Goal: Information Seeking & Learning: Learn about a topic

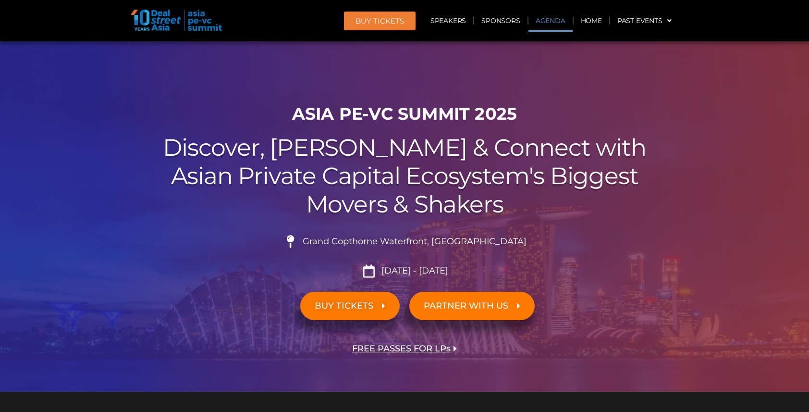
click at [549, 22] on link "Agenda" at bounding box center [551, 21] width 44 height 22
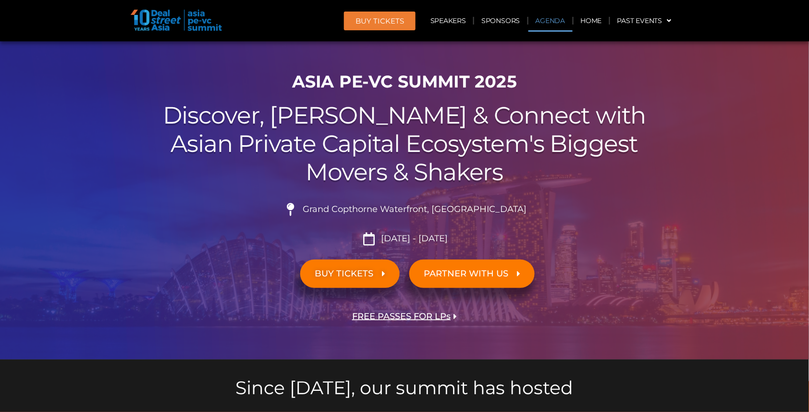
scroll to position [498, 0]
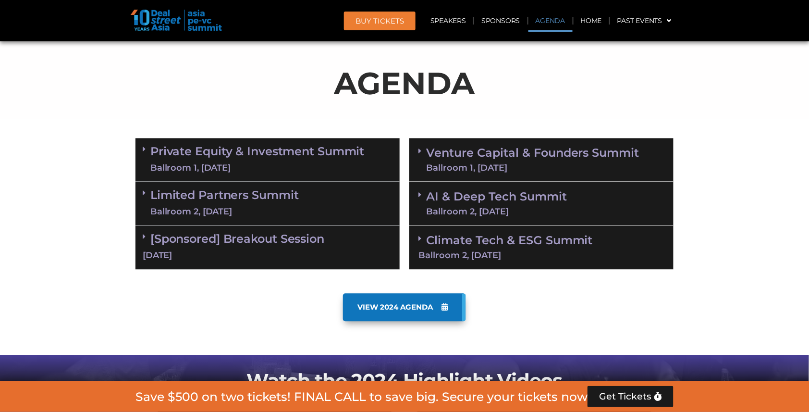
click at [461, 152] on link "Venture Capital & Founders​ Summit Ballroom 1, 11 Sept" at bounding box center [532, 160] width 213 height 25
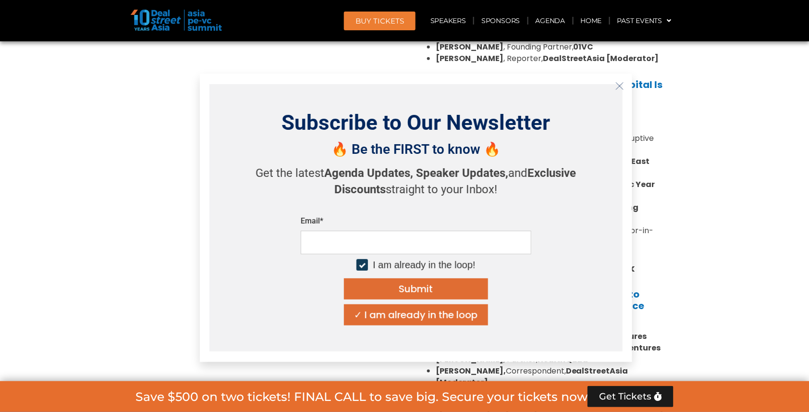
scroll to position [1338, 0]
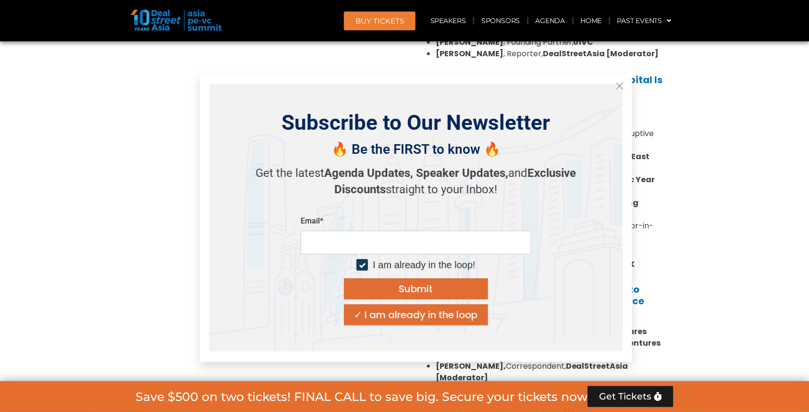
click at [620, 86] on icon "Close" at bounding box center [620, 86] width 9 height 9
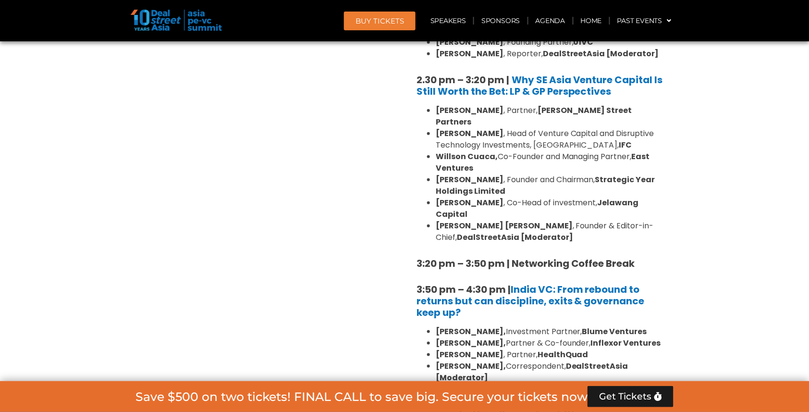
click at [456, 326] on b "Arpit Agarwal," at bounding box center [471, 331] width 70 height 11
click at [456, 337] on b "Pratip Mazumdar," at bounding box center [471, 342] width 70 height 11
click at [457, 349] on strong "Rahul Agarwal" at bounding box center [470, 354] width 68 height 11
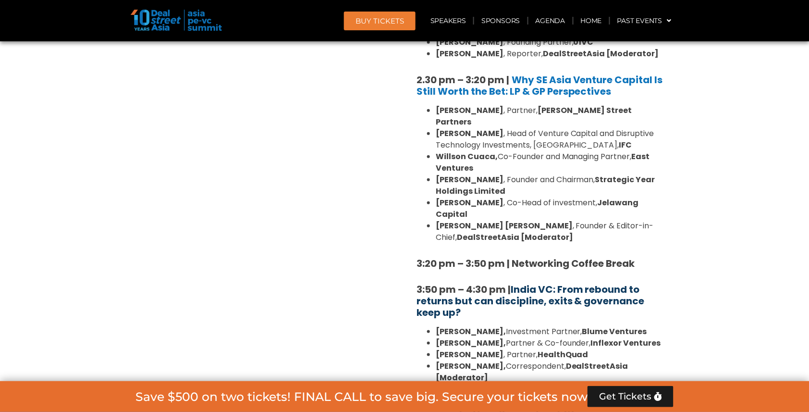
click at [463, 283] on link "India VC: From rebound to returns but can discipline, exits & governance keep u…" at bounding box center [531, 301] width 228 height 37
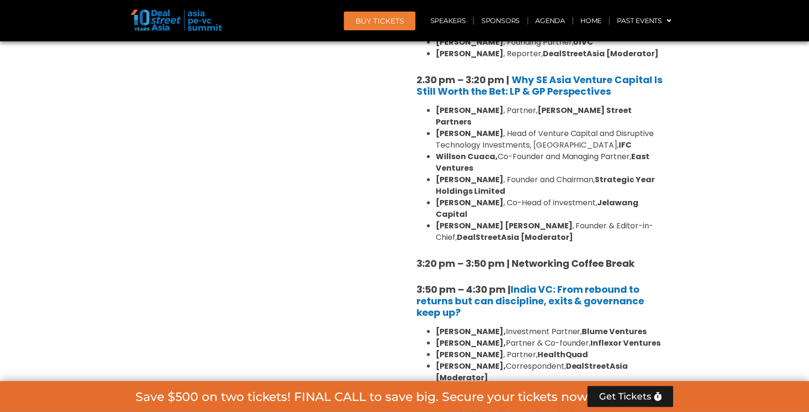
drag, startPoint x: 398, startPoint y: 205, endPoint x: 517, endPoint y: 309, distance: 158.0
click at [517, 309] on div "Private Equity & Investment Summit Ballroom 1, 10 Sept 8:00 am – 9:00 am | Regi…" at bounding box center [405, 31] width 548 height 1475
click at [516, 316] on div "8:00 am – 9:00 am | Registration & Networking Coffee 9:00 am – 9:15 am | Welcom…" at bounding box center [542, 13] width 250 height 1298
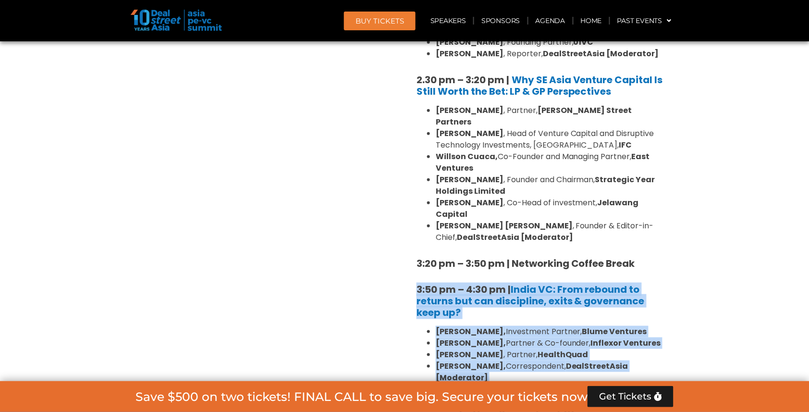
drag, startPoint x: 514, startPoint y: 316, endPoint x: 417, endPoint y: 217, distance: 138.3
click at [417, 217] on div "8:00 am – 9:00 am | Registration & Networking Coffee 9:00 am – 9:15 am | Welcom…" at bounding box center [542, 13] width 250 height 1298
copy div "3:50 pm – 4:30 pm | India VC: From rebound to returns but can discipline, exits…"
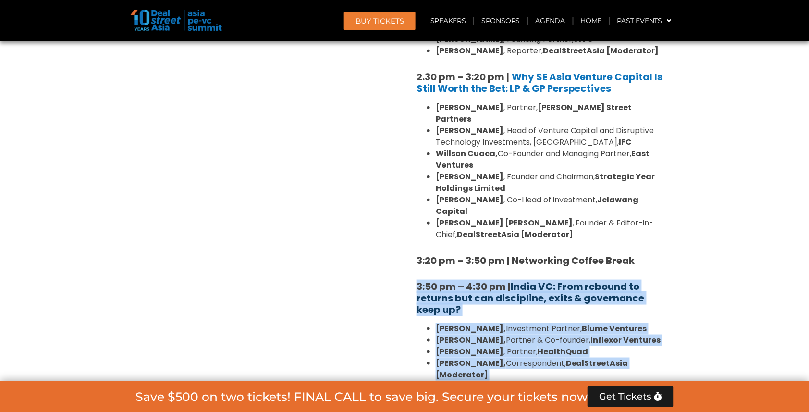
click at [515, 280] on link "India VC: From rebound to returns but can discipline, exits & governance keep u…" at bounding box center [531, 298] width 228 height 37
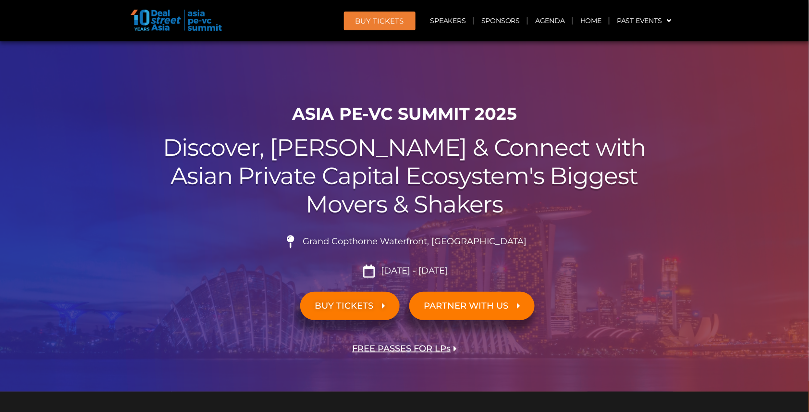
scroll to position [0, 0]
click at [456, 21] on link "Speakers" at bounding box center [448, 21] width 50 height 22
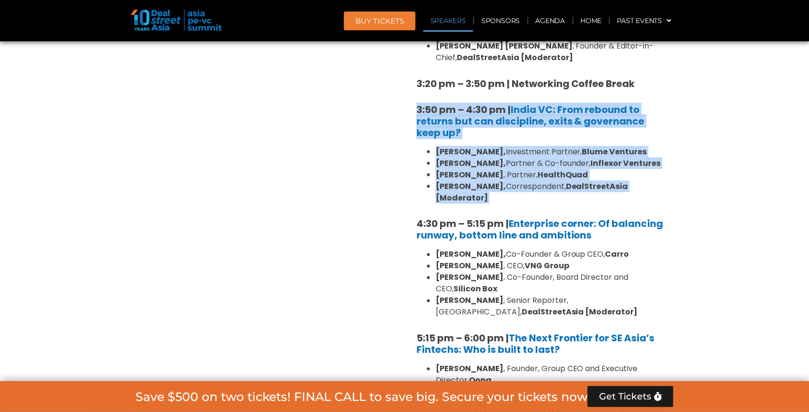
scroll to position [2279, 0]
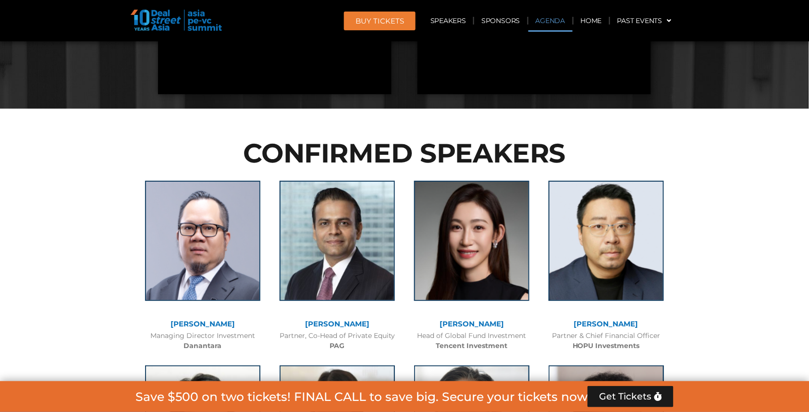
click at [553, 20] on link "Agenda" at bounding box center [551, 21] width 44 height 22
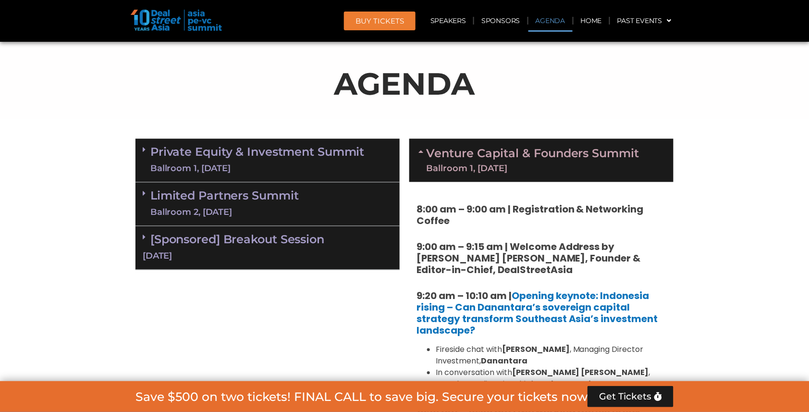
click at [553, 20] on link "Agenda" at bounding box center [551, 21] width 44 height 22
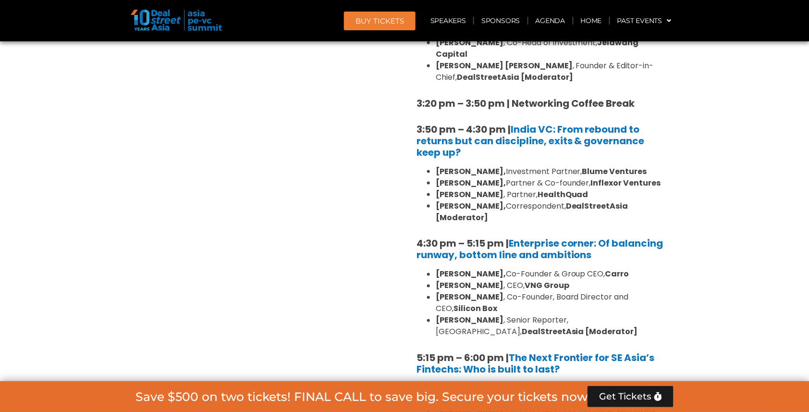
scroll to position [1704, 0]
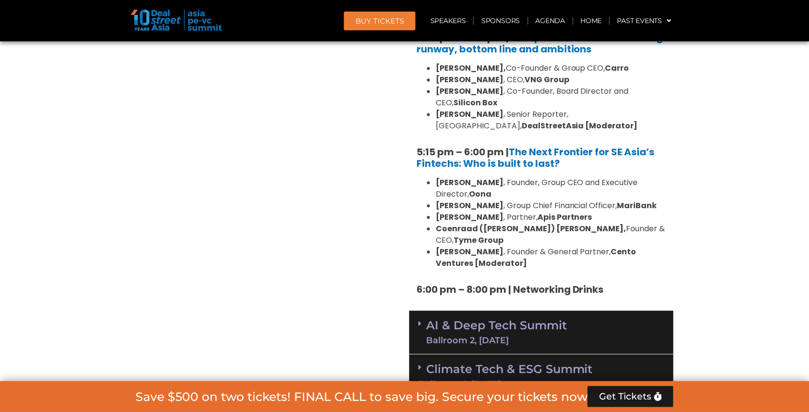
click at [508, 320] on link "AI & Deep Tech Summit Ballroom 2, 11 Sept" at bounding box center [496, 332] width 141 height 25
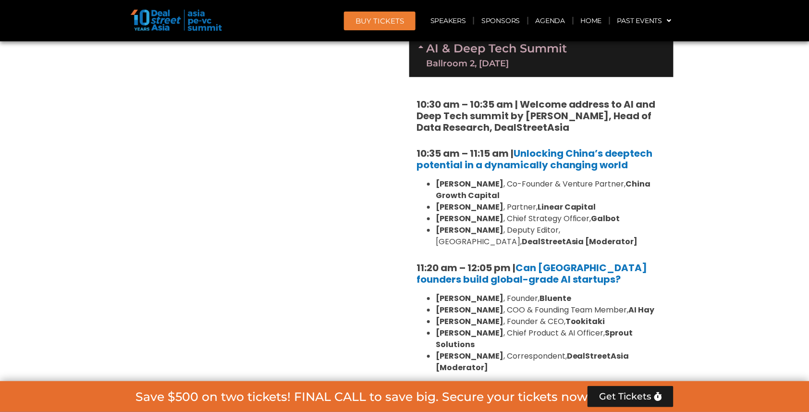
scroll to position [1981, 0]
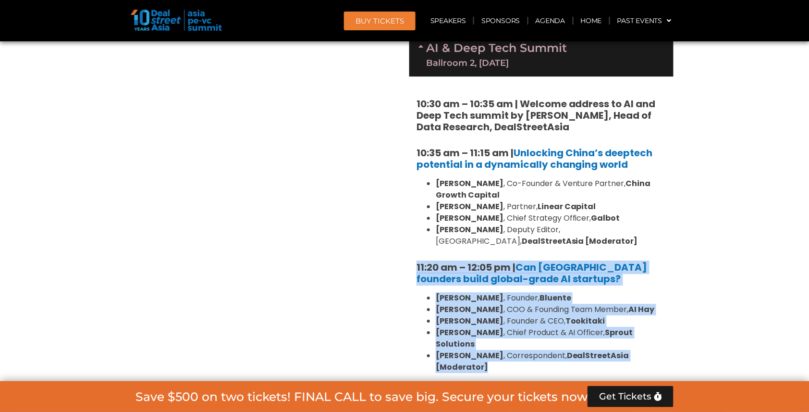
drag, startPoint x: 410, startPoint y: 159, endPoint x: 500, endPoint y: 270, distance: 142.8
click at [500, 270] on div "10:30 am – 10:35 am | Welcome address to AI and Deep Tech summit by Andi Haswid…" at bounding box center [541, 320] width 264 height 488
copy div "11:20 am – 12:05 pm | Can Southeast Asia founders build global-grade AI startup…"
click at [561, 260] on link "Can Southeast Asia founders build global-grade AI startups?" at bounding box center [532, 272] width 231 height 25
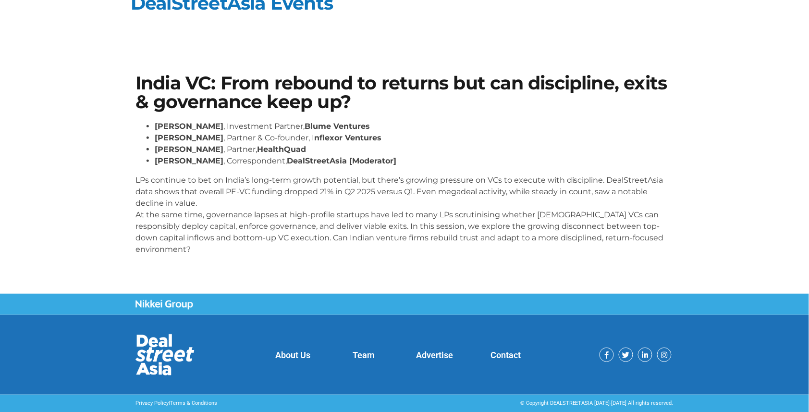
scroll to position [17, 0]
click at [135, 182] on div "India VC: From rebound to returns but can discipline, exits & governance keep u…" at bounding box center [405, 169] width 548 height 198
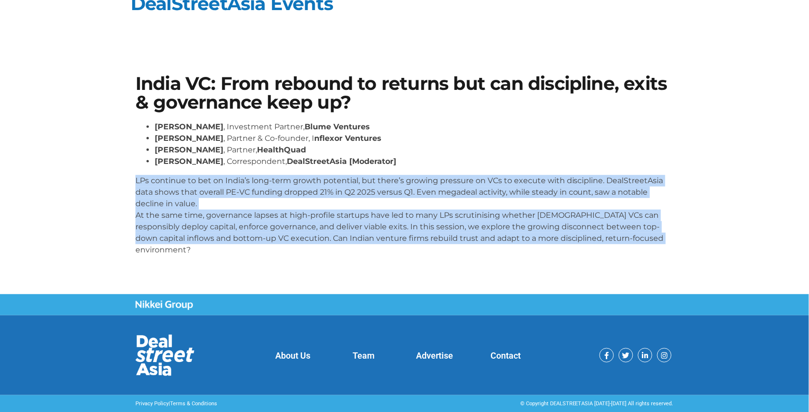
drag, startPoint x: 136, startPoint y: 181, endPoint x: 656, endPoint y: 244, distance: 523.3
click at [656, 244] on div "Arpit Agarwal , Investment Partner, Blume Ventures Pratip Mazumdar , Partner & …" at bounding box center [405, 192] width 538 height 142
copy p "LPs continue to bet on India’s long-term growth potential, but there’s growing …"
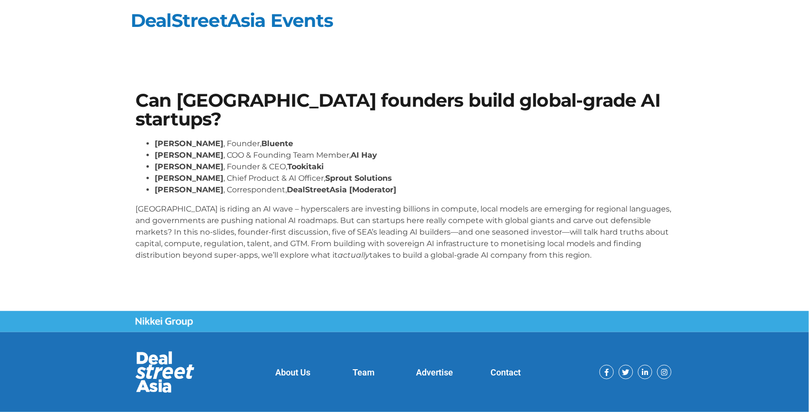
drag, startPoint x: 134, startPoint y: 204, endPoint x: 594, endPoint y: 258, distance: 463.5
click at [594, 258] on div "Can [GEOGRAPHIC_DATA] founders build global-grade AI startups? [PERSON_NAME] , …" at bounding box center [405, 180] width 548 height 187
copy p "[GEOGRAPHIC_DATA] is riding an AI wave – hyperscalers are investing billions in…"
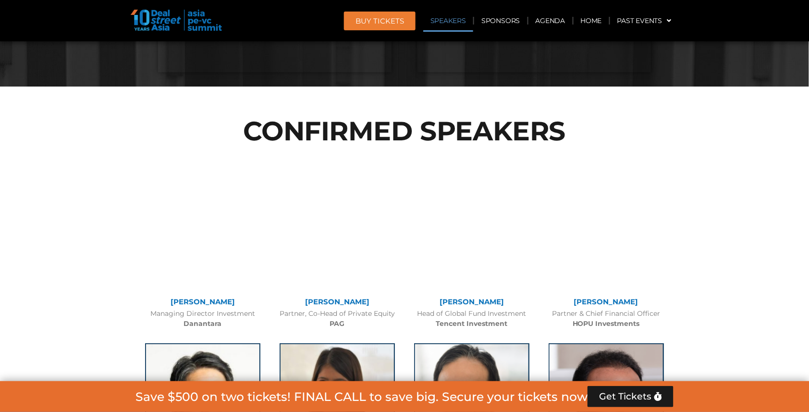
scroll to position [540, 0]
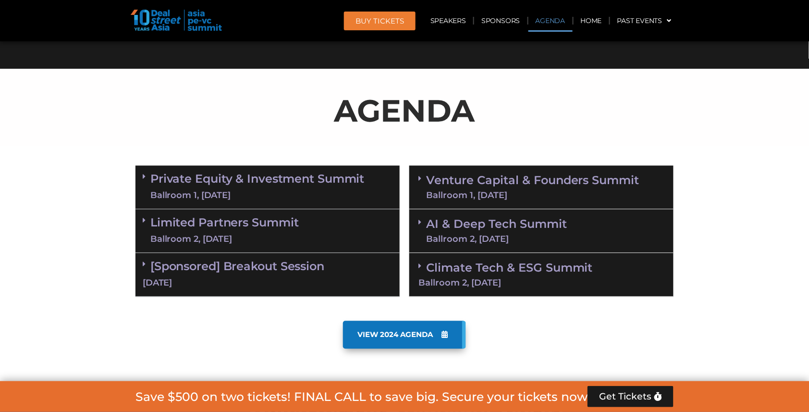
click at [552, 23] on link "Agenda" at bounding box center [551, 21] width 44 height 22
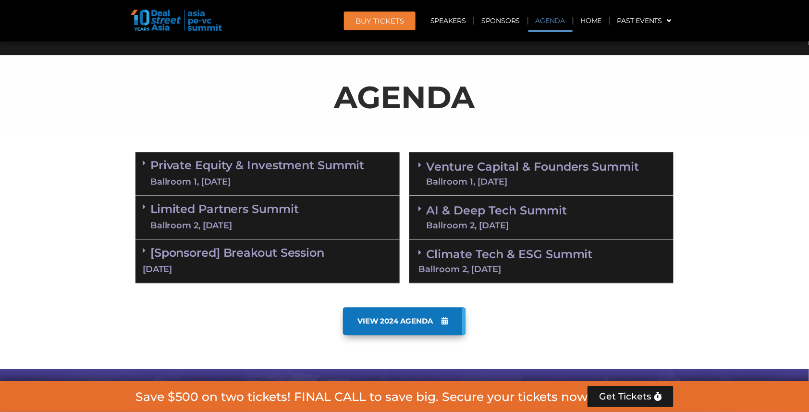
scroll to position [567, 0]
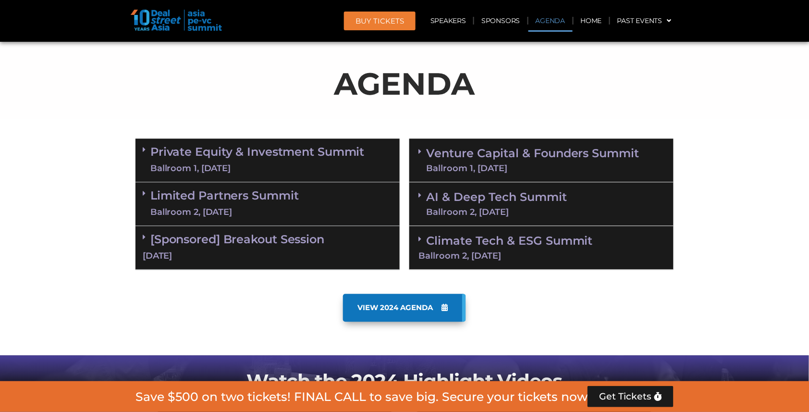
click at [284, 156] on link "Private Equity & Investment Summit Ballroom 1, 10 Sept" at bounding box center [257, 160] width 214 height 29
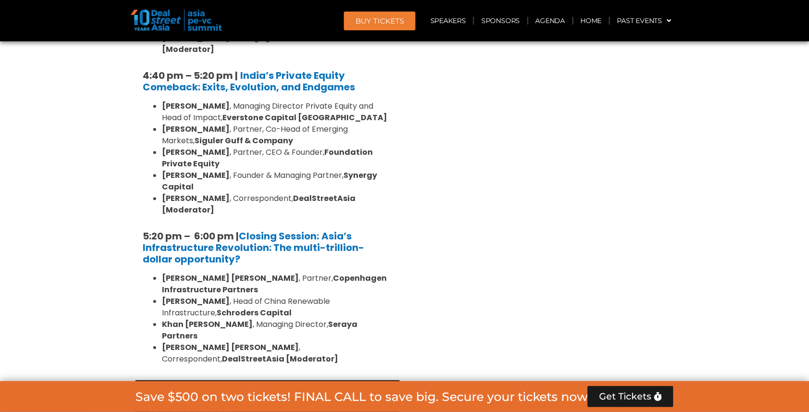
scroll to position [1993, 0]
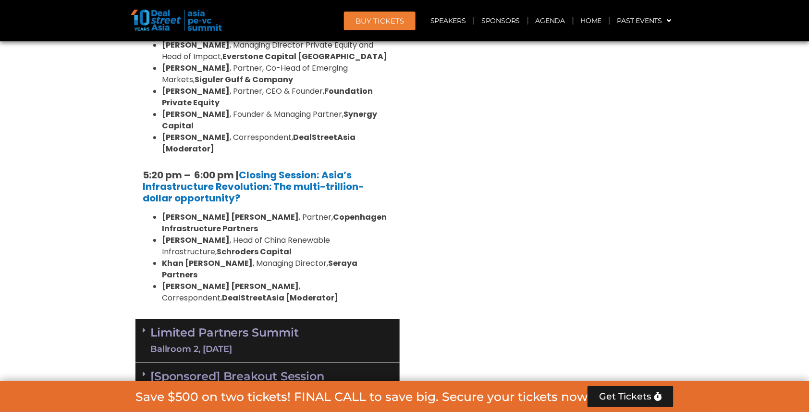
click at [269, 343] on div "Ballroom 2, 10 Sept" at bounding box center [224, 349] width 148 height 12
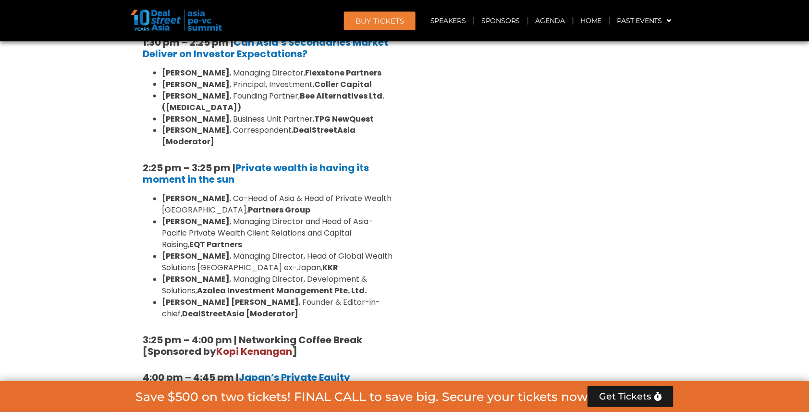
scroll to position [2723, 0]
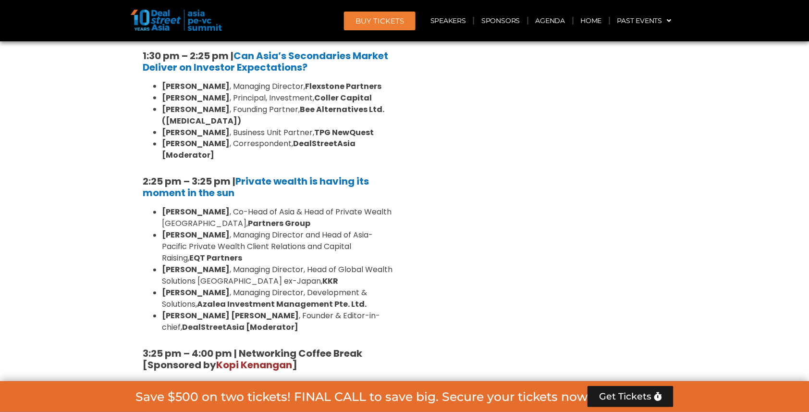
click at [281, 384] on b "Japan’s Private Equity Moment: Real Momentum or Cyclical Mirage?" at bounding box center [255, 396] width 225 height 25
drag, startPoint x: 139, startPoint y: 135, endPoint x: 376, endPoint y: 146, distance: 237.2
click at [376, 146] on div "10:40 am – 10:45 am | Welcome Address by Joji Thomas Philip, Founder & Editor-i…" at bounding box center [268, 182] width 264 height 1101
copy h5 "4:00 pm – 4:45 pm | Japan’s Private Equity Moment: Real Momentum or Cyclical Mi…"
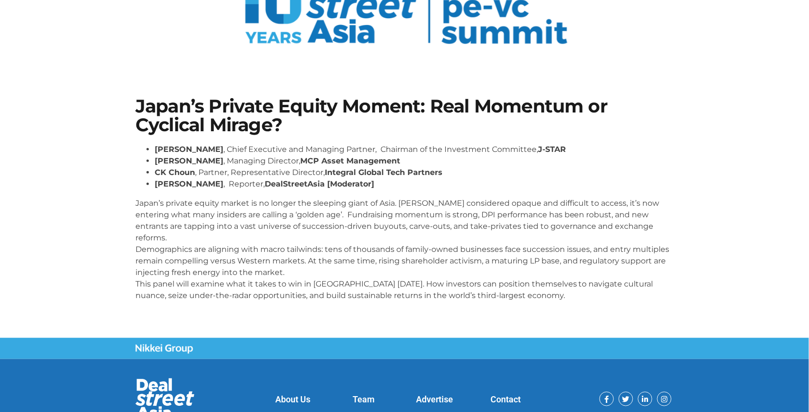
scroll to position [106, 0]
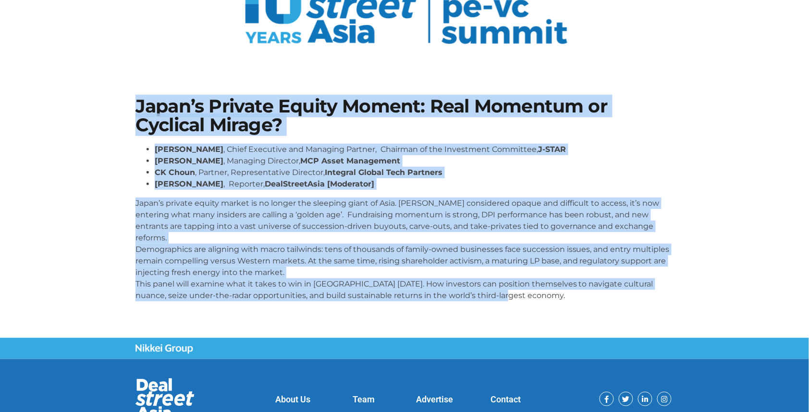
drag, startPoint x: 135, startPoint y: 105, endPoint x: 498, endPoint y: 294, distance: 409.2
click at [498, 294] on div "Japan’s Private Equity Moment: Real Momentum or Cyclical Mirage? [PERSON_NAME] …" at bounding box center [405, 203] width 548 height 222
copy div "Lorem’i Dolorsi Ametco Adipis: Elit Seddoeiu te Incididu Utlabo? Etdolor Magnaa…"
